Goal: Task Accomplishment & Management: Use online tool/utility

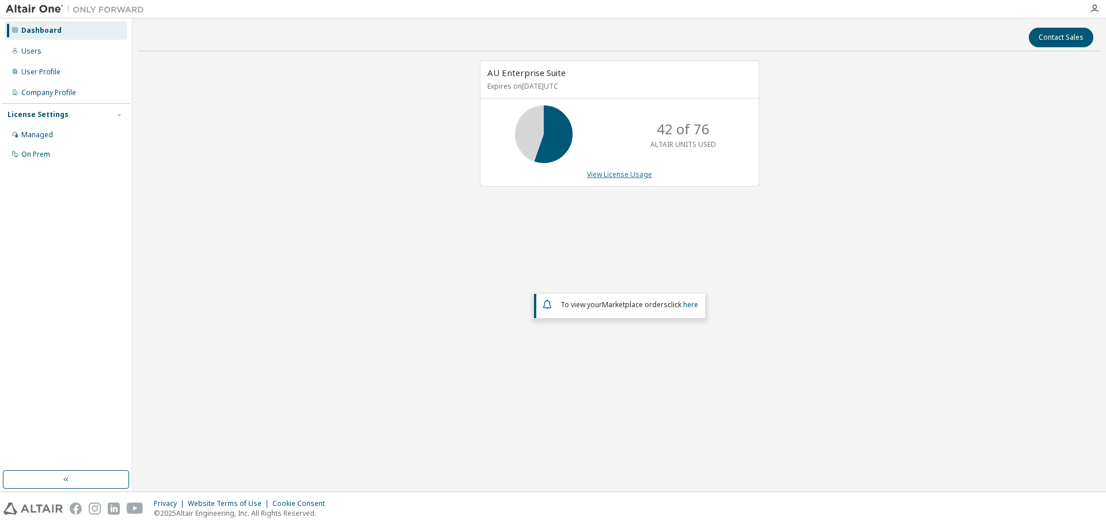
click at [613, 174] on link "View License Usage" at bounding box center [619, 174] width 65 height 10
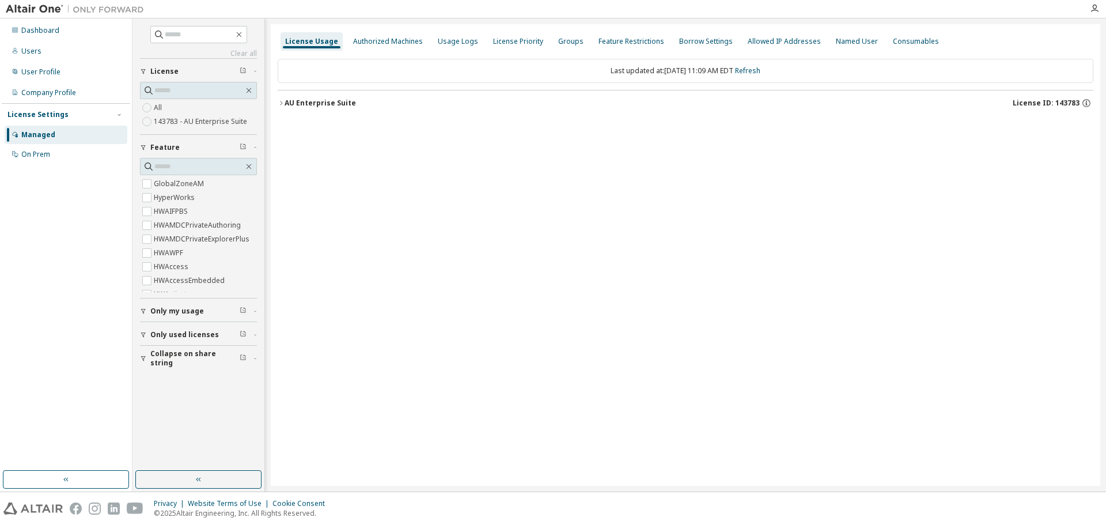
click at [283, 105] on icon "button" at bounding box center [281, 103] width 7 height 7
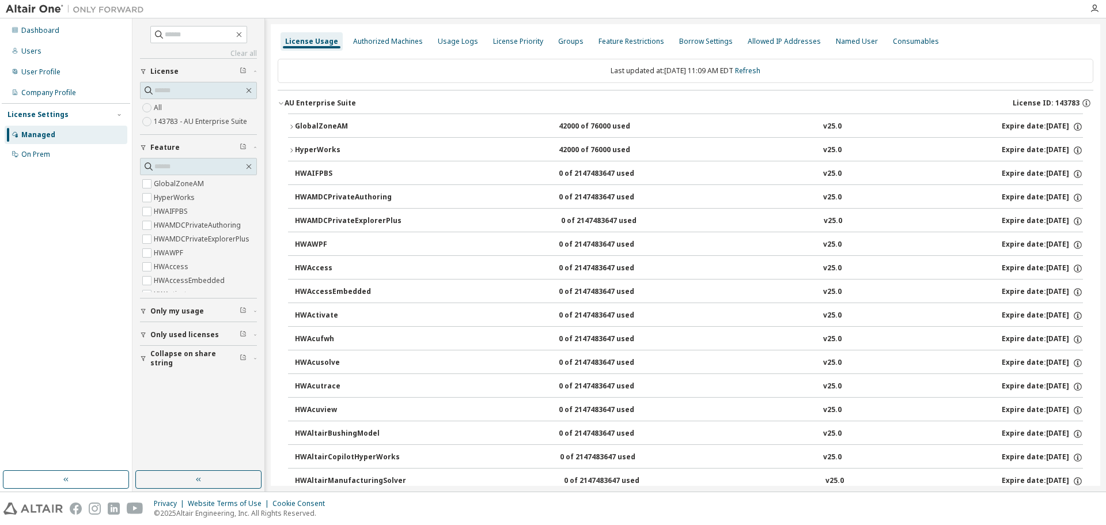
click at [291, 148] on icon "button" at bounding box center [291, 150] width 7 height 7
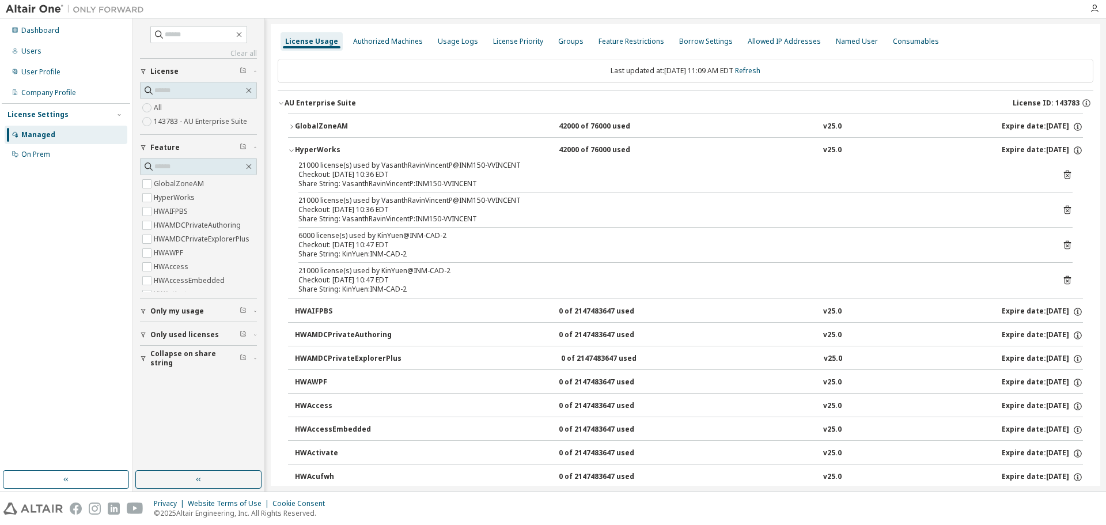
click at [239, 360] on div "Collapse on share string" at bounding box center [201, 358] width 103 height 18
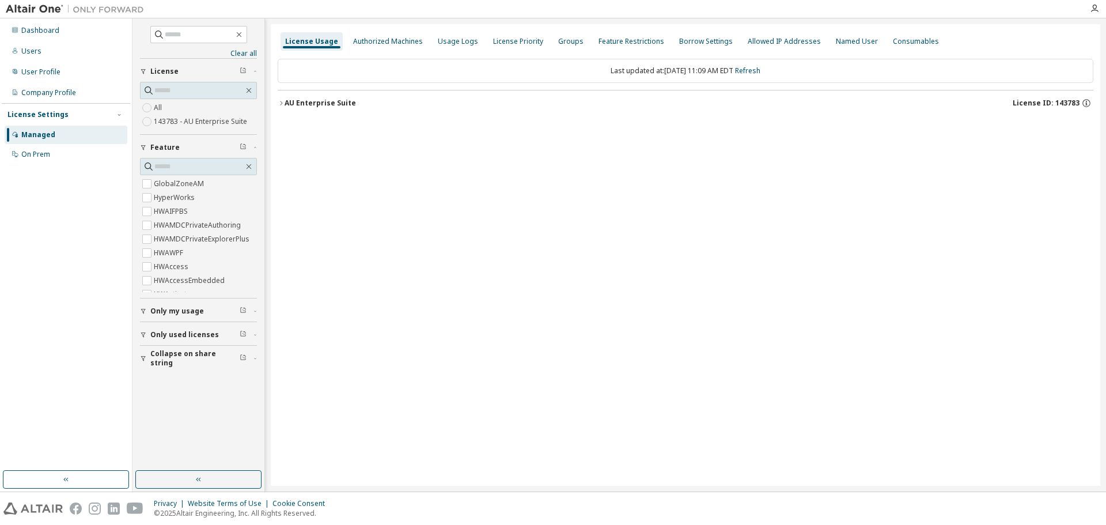
click at [283, 105] on icon "button" at bounding box center [281, 103] width 7 height 7
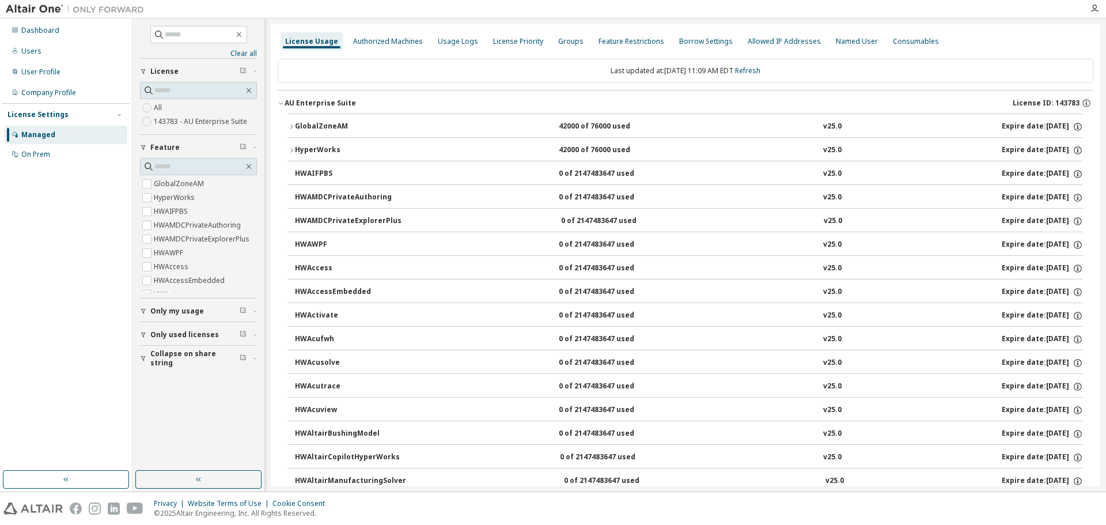
click at [291, 148] on icon "button" at bounding box center [291, 150] width 7 height 7
